Goal: Information Seeking & Learning: Learn about a topic

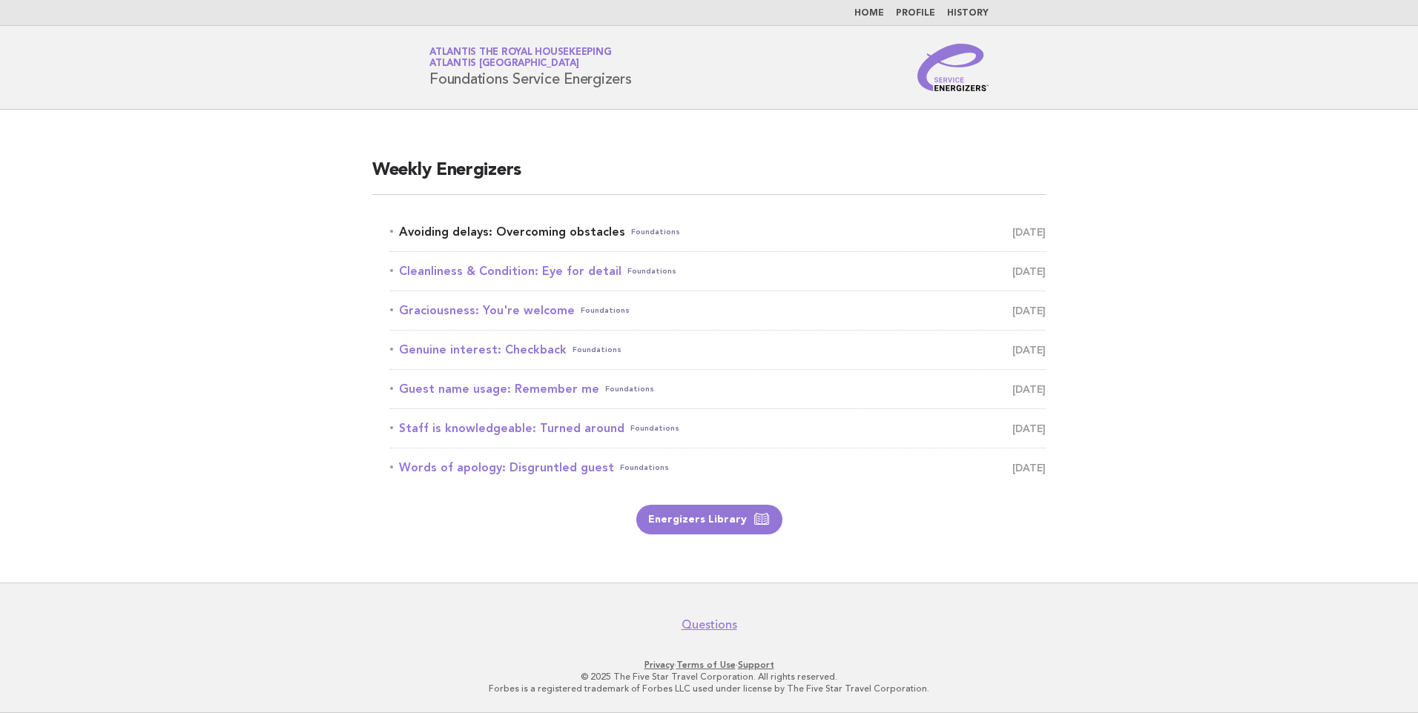
click at [509, 228] on link "Avoiding delays: Overcoming obstacles Foundations October 5" at bounding box center [718, 232] width 656 height 21
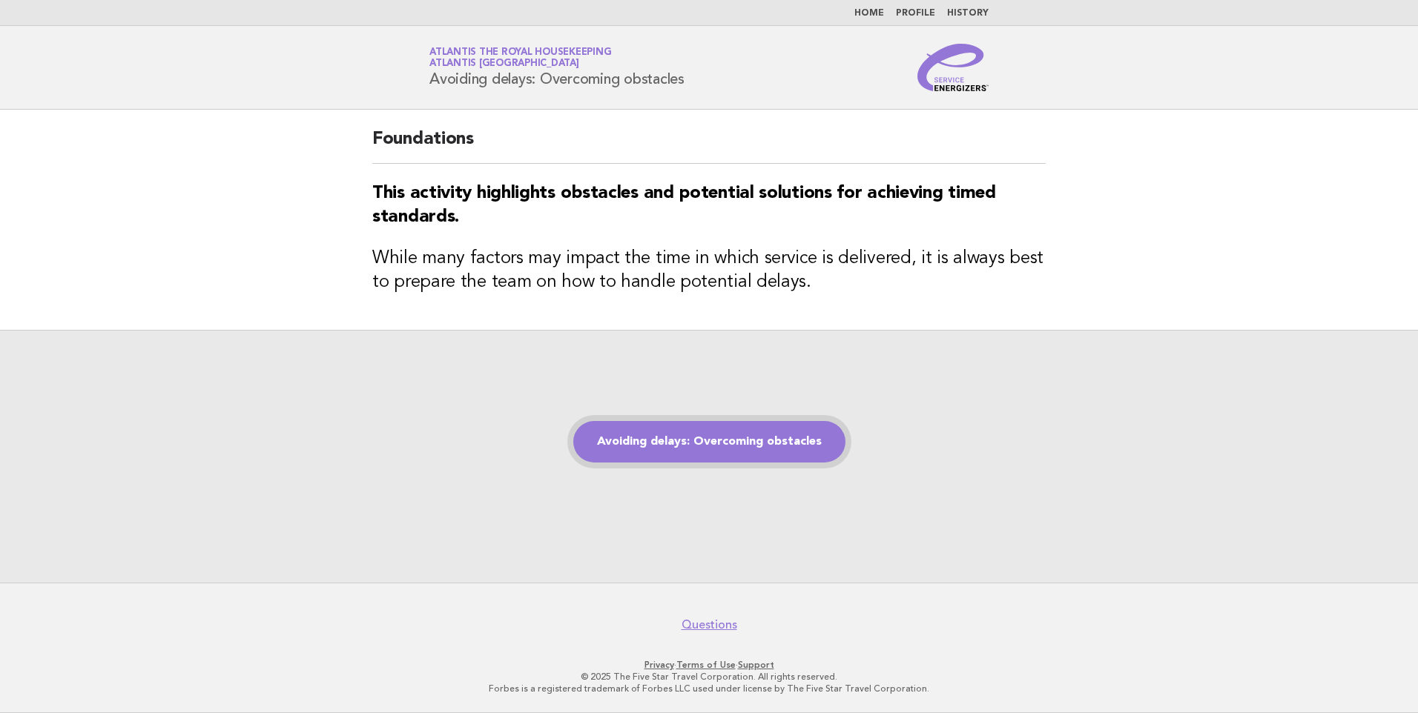
click at [743, 449] on link "Avoiding delays: Overcoming obstacles" at bounding box center [709, 442] width 272 height 42
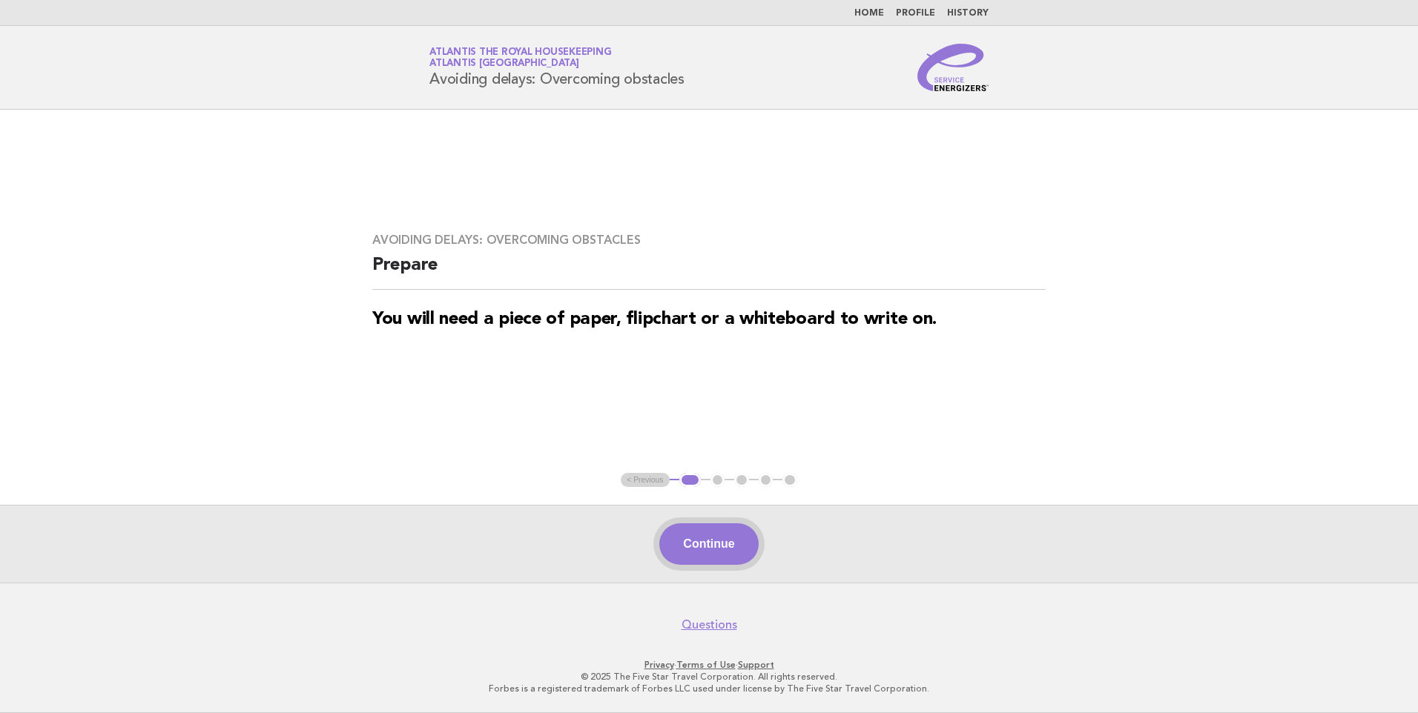
click at [716, 555] on button "Continue" at bounding box center [708, 545] width 99 height 42
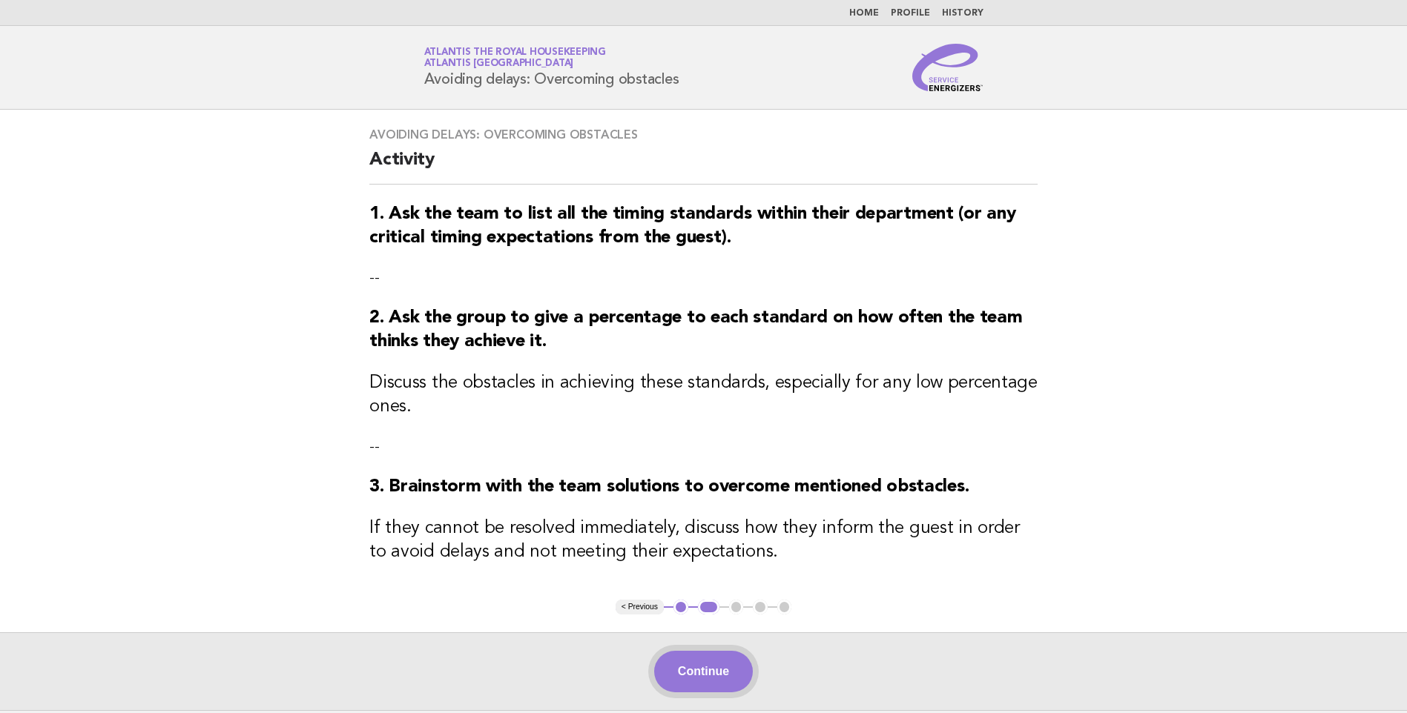
click at [685, 664] on button "Continue" at bounding box center [703, 672] width 99 height 42
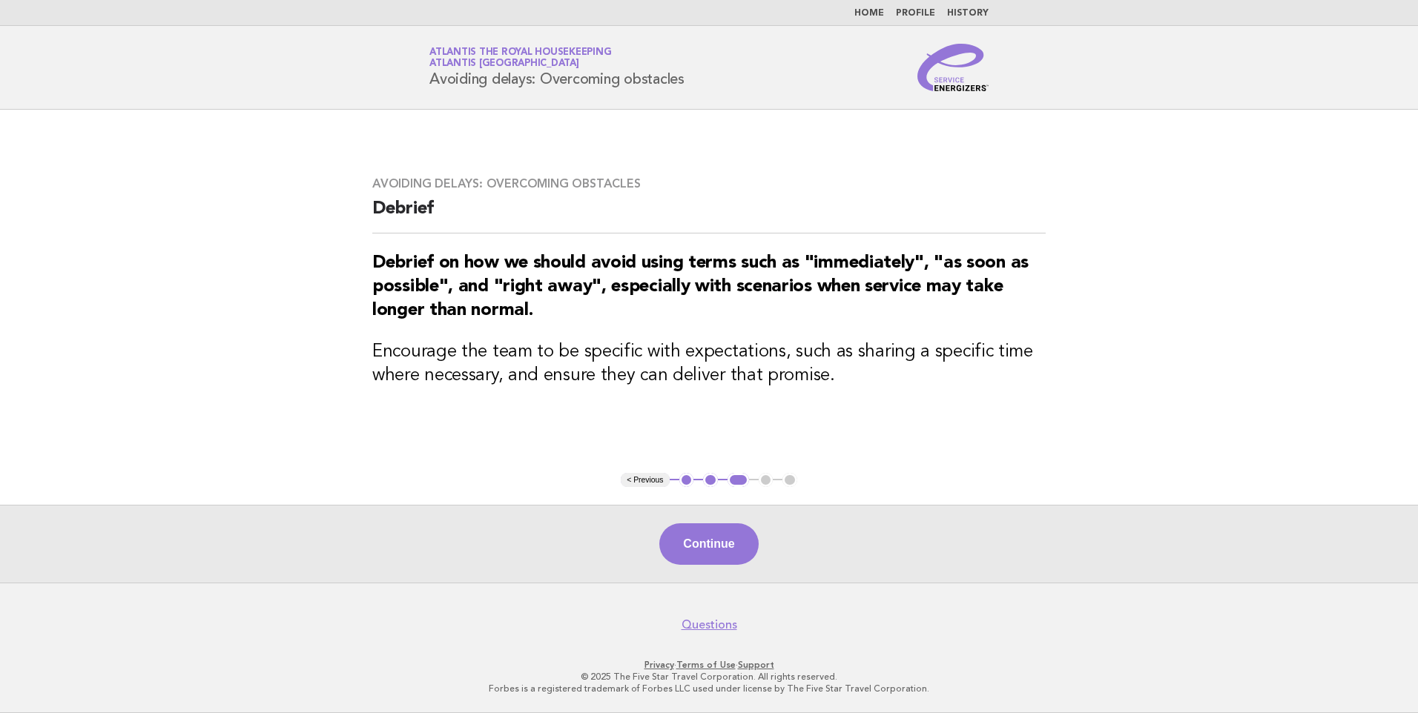
drag, startPoint x: 687, startPoint y: 71, endPoint x: 418, endPoint y: 80, distance: 269.3
click at [418, 80] on div "Service Energizers Atlantis the Royal Housekeeping Atlantis [GEOGRAPHIC_DATA] A…" at bounding box center [709, 67] width 601 height 47
copy h1 "Avoiding delays: Overcoming obstacles"
